Goal: Task Accomplishment & Management: Complete application form

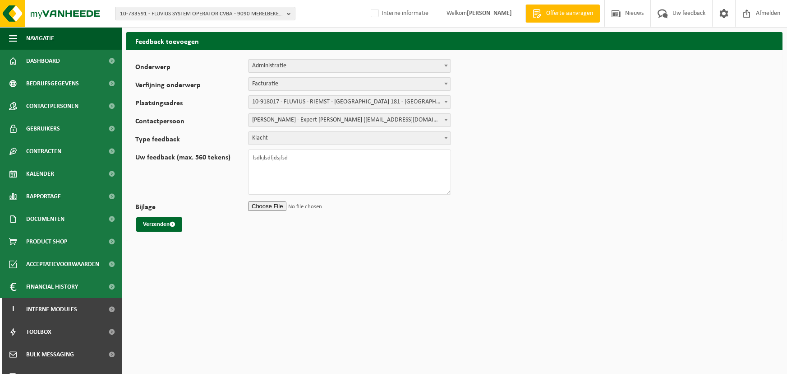
select select "7"
select select "128323"
select select "33441"
select select "COM"
click at [42, 23] on img at bounding box center [54, 13] width 108 height 27
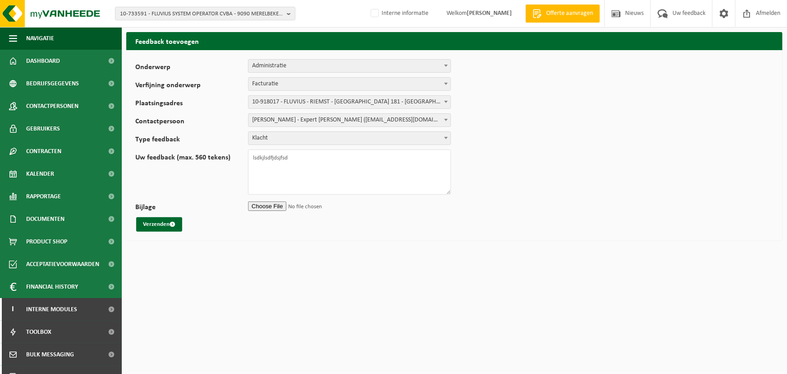
scroll to position [82, 0]
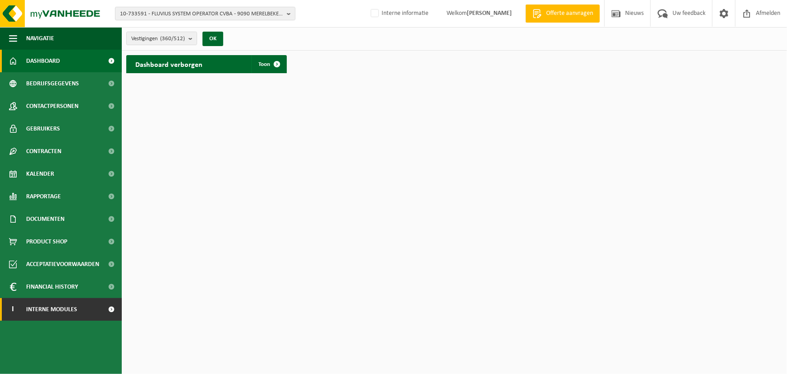
click at [52, 314] on span "Interne modules" at bounding box center [51, 309] width 51 height 23
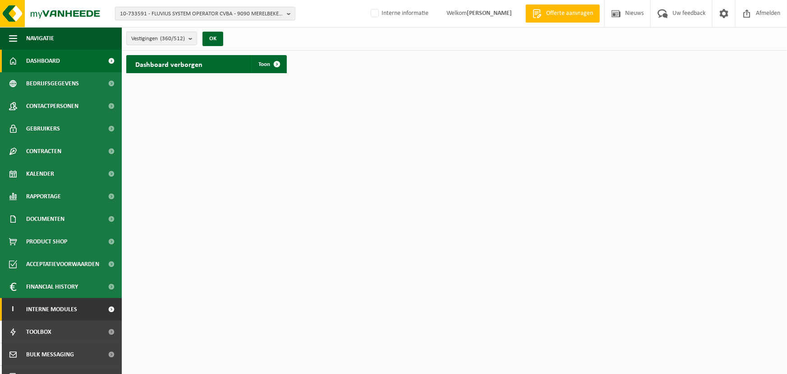
scroll to position [82, 0]
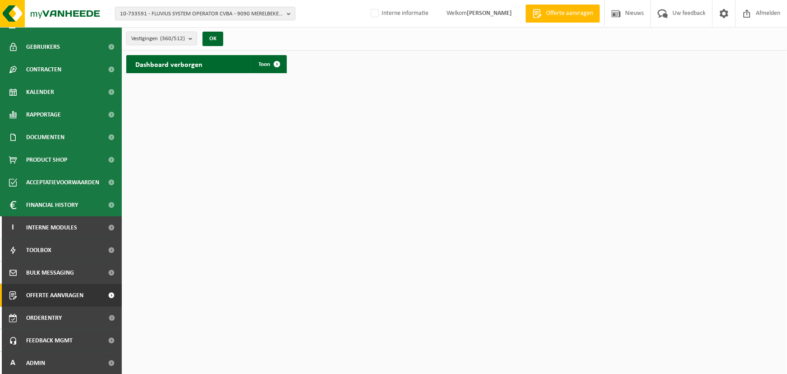
click at [64, 299] on span "Offerte aanvragen" at bounding box center [54, 295] width 57 height 23
click at [67, 295] on span "Offerte aanvragen" at bounding box center [54, 295] width 57 height 23
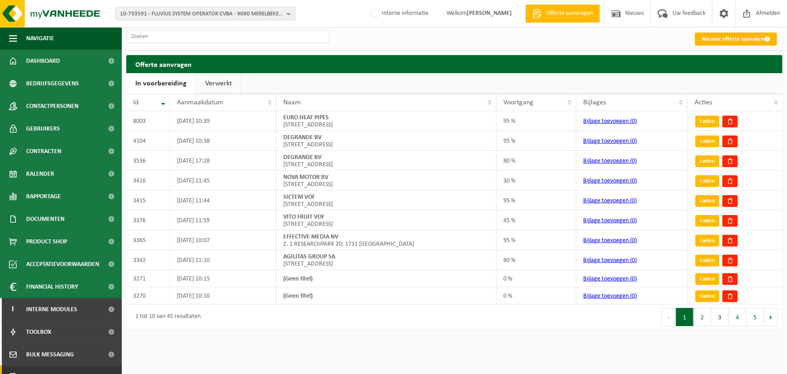
click at [734, 39] on link "Nieuwe offerte opmaken" at bounding box center [736, 38] width 82 height 13
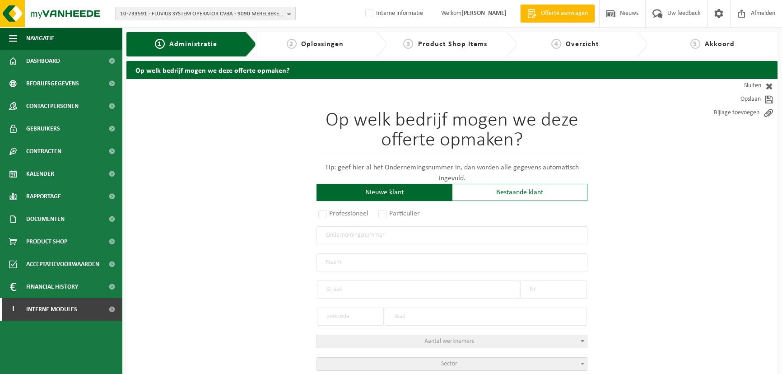
click at [381, 230] on input "text" at bounding box center [451, 235] width 271 height 18
paste input "BE0742603294"
type input "BE0742603294"
radio input "true"
type input "0742603294"
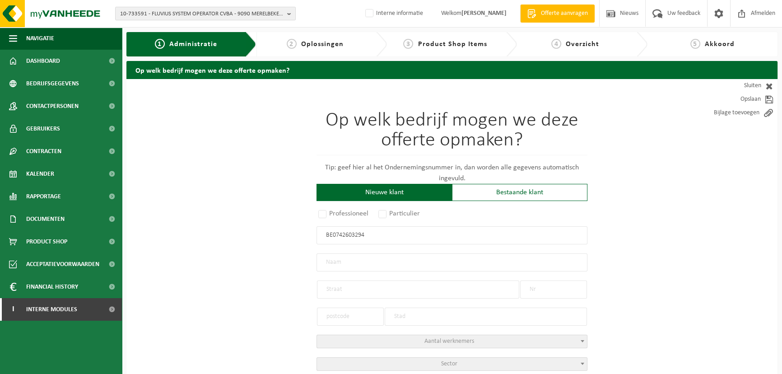
type input "NORMEC BELGIUM BV"
type input "KEETBERGLAAN"
type input "- / 1065"
type input "9120"
type input "BEVEREN"
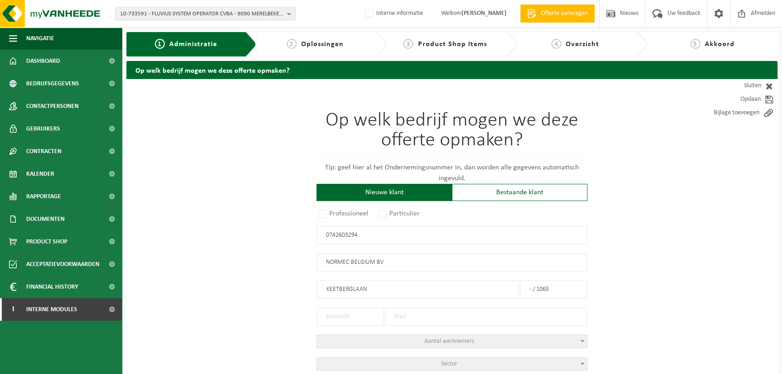
select select "D"
type input "NORMEC BELGIUM BV"
type input "KEETBERGLAAN"
type input "- / 1065"
type input "9120"
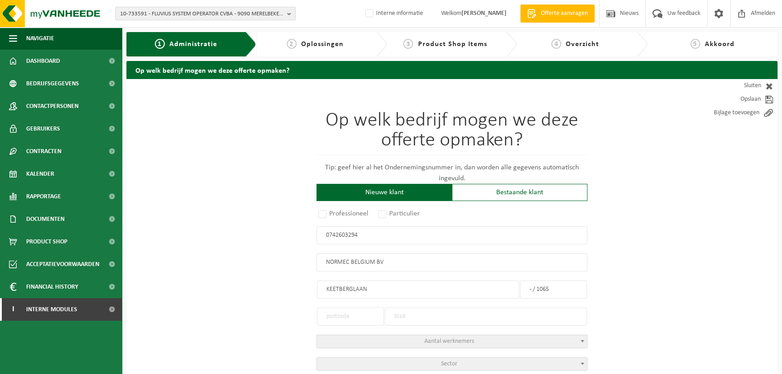
type input "BEVEREN"
type input "2298337596"
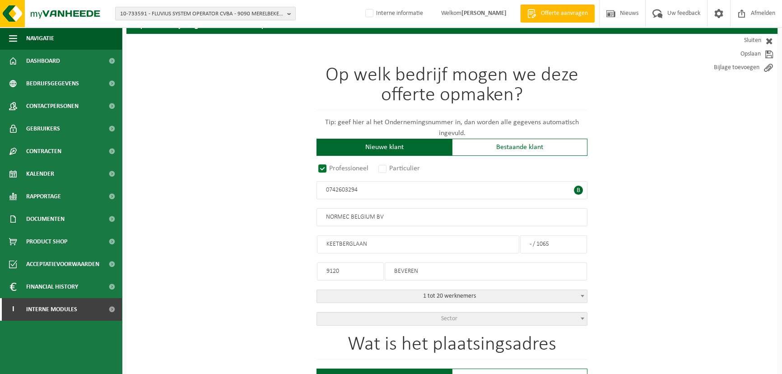
type input "0742603294"
click at [578, 323] on span "Sector" at bounding box center [452, 318] width 270 height 13
